Goal: Task Accomplishment & Management: Manage account settings

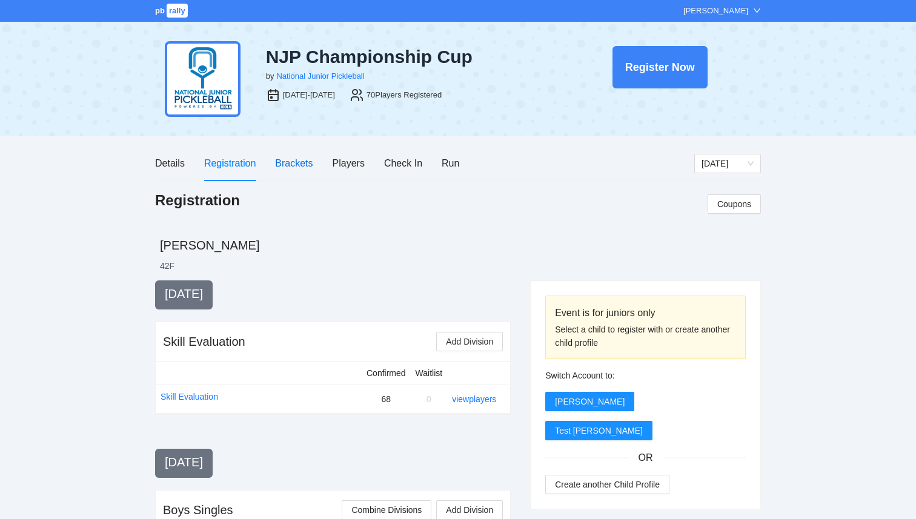
click at [291, 168] on div "Brackets" at bounding box center [294, 163] width 38 height 15
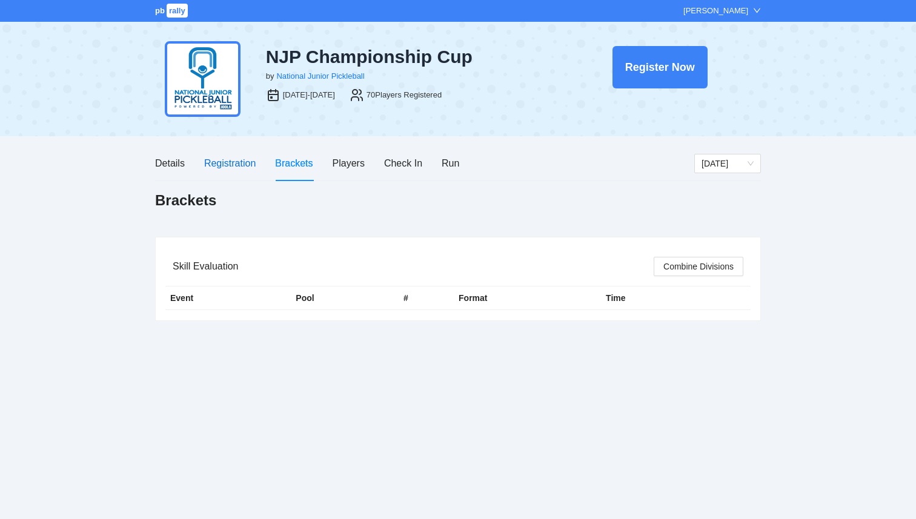
click at [247, 170] on div "Registration" at bounding box center [229, 163] width 51 height 15
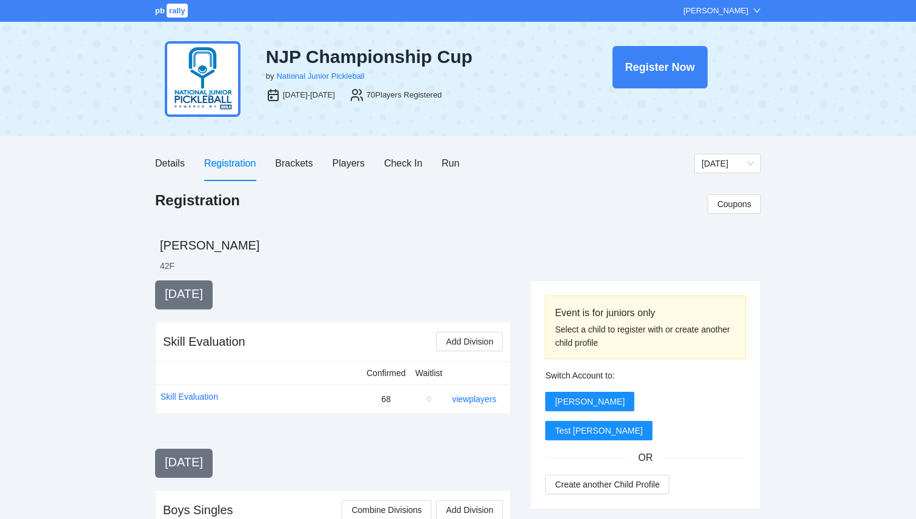
click at [730, 15] on div "[PERSON_NAME]" at bounding box center [715, 11] width 65 height 12
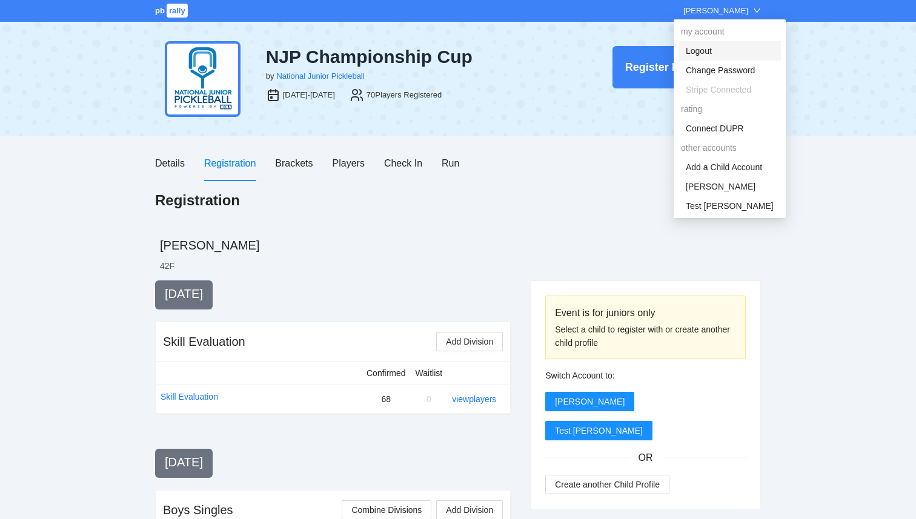
click at [706, 54] on link "Logout" at bounding box center [698, 51] width 26 height 10
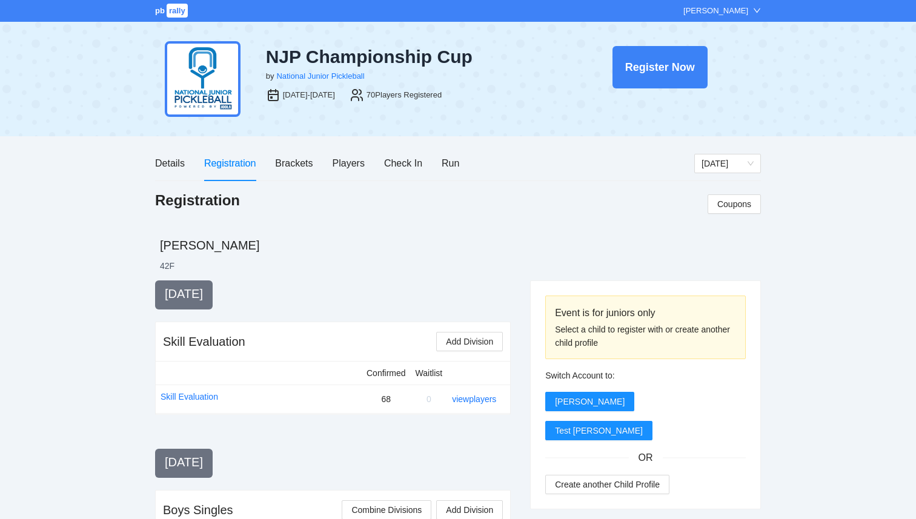
click at [716, 5] on div "[PERSON_NAME]" at bounding box center [715, 11] width 65 height 12
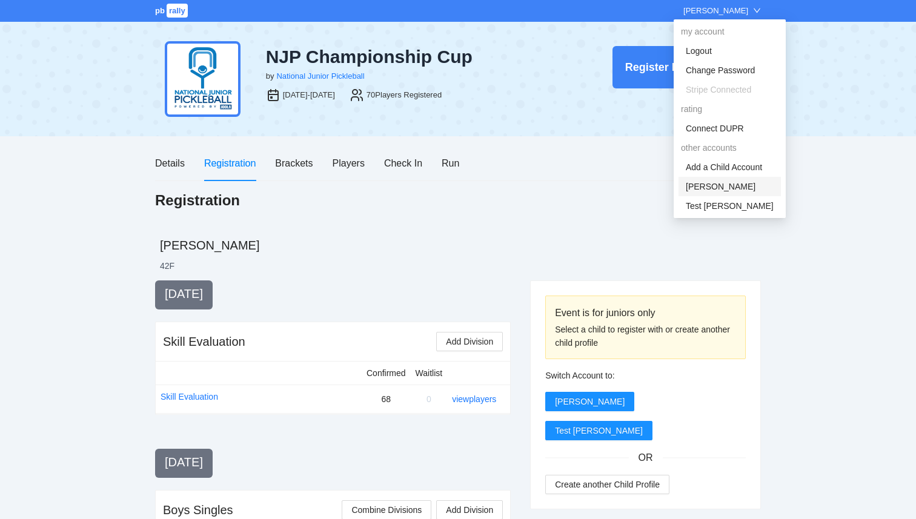
click at [721, 187] on link "[PERSON_NAME]" at bounding box center [720, 187] width 70 height 10
